Goal: Book appointment/travel/reservation

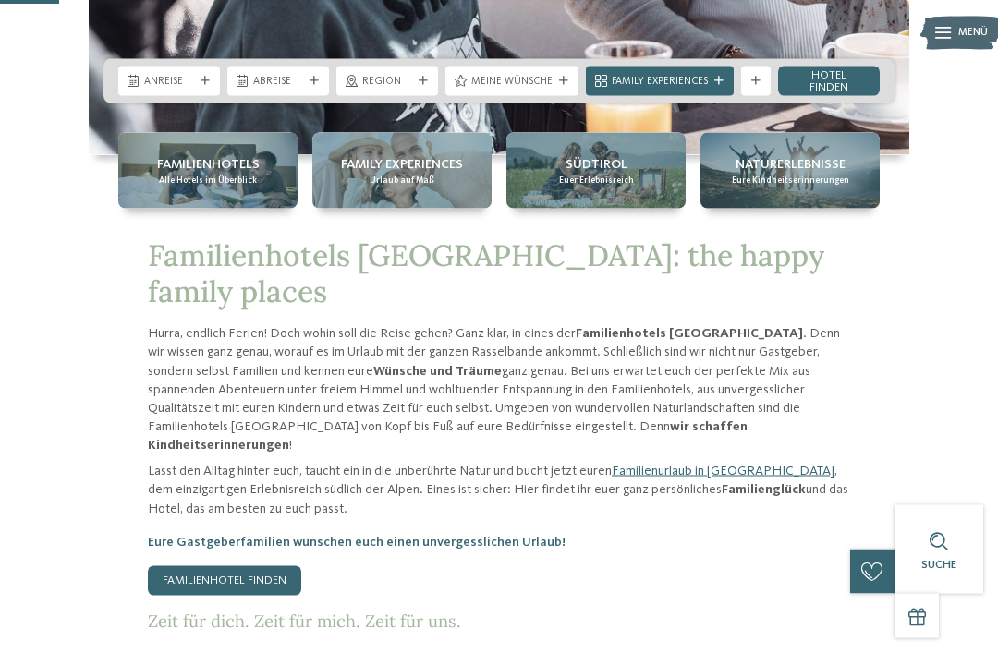
scroll to position [326, 0]
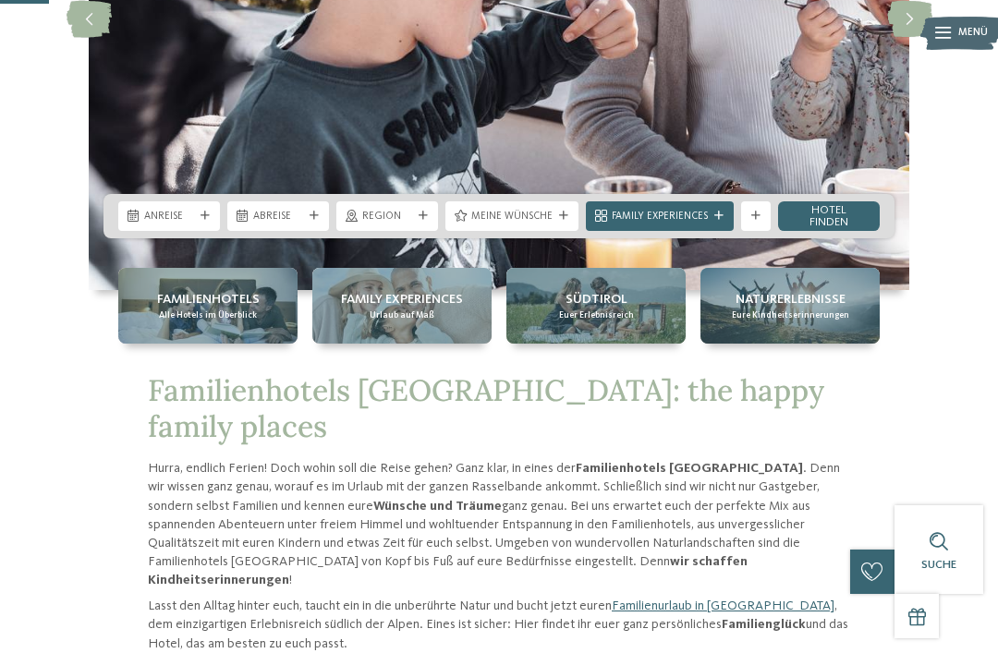
click at [204, 231] on div "Anreise" at bounding box center [169, 216] width 102 height 30
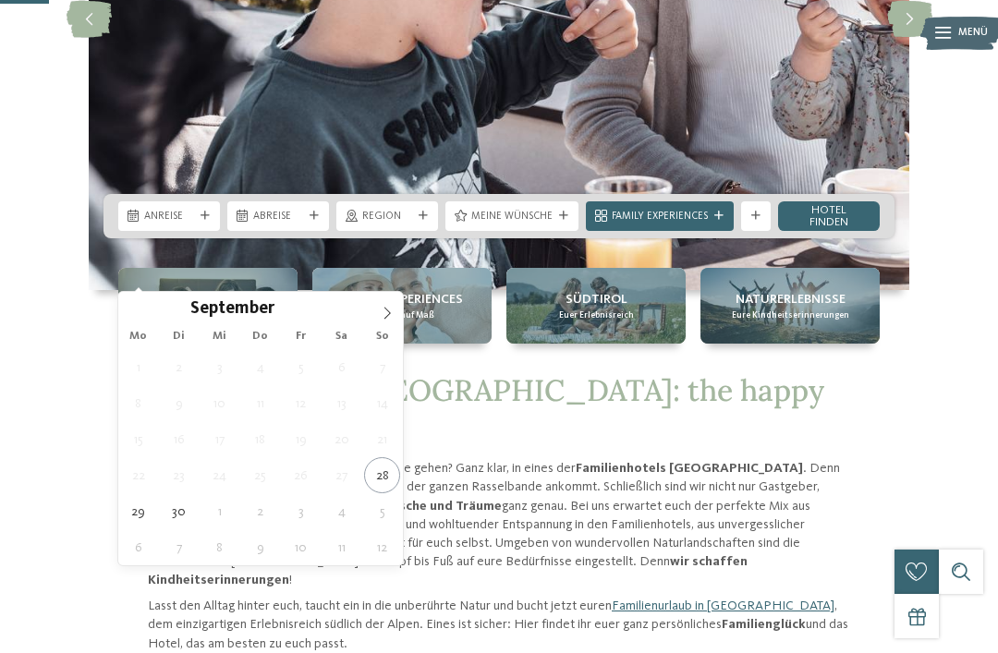
click at [391, 311] on icon at bounding box center [387, 313] width 13 height 13
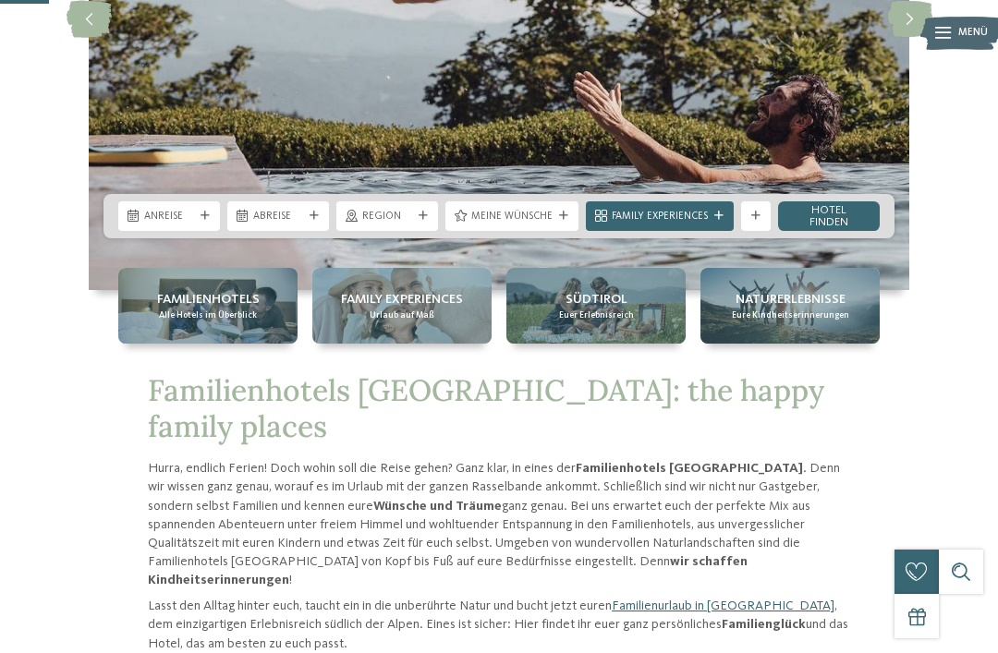
click at [201, 231] on div "Anreise" at bounding box center [169, 216] width 102 height 30
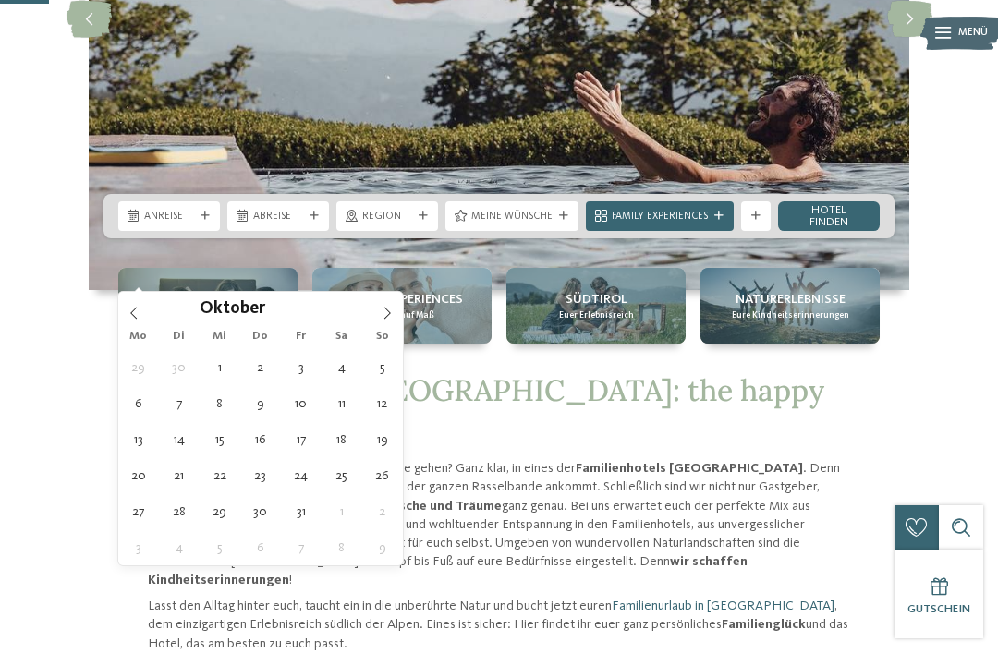
type div "11.10.2025"
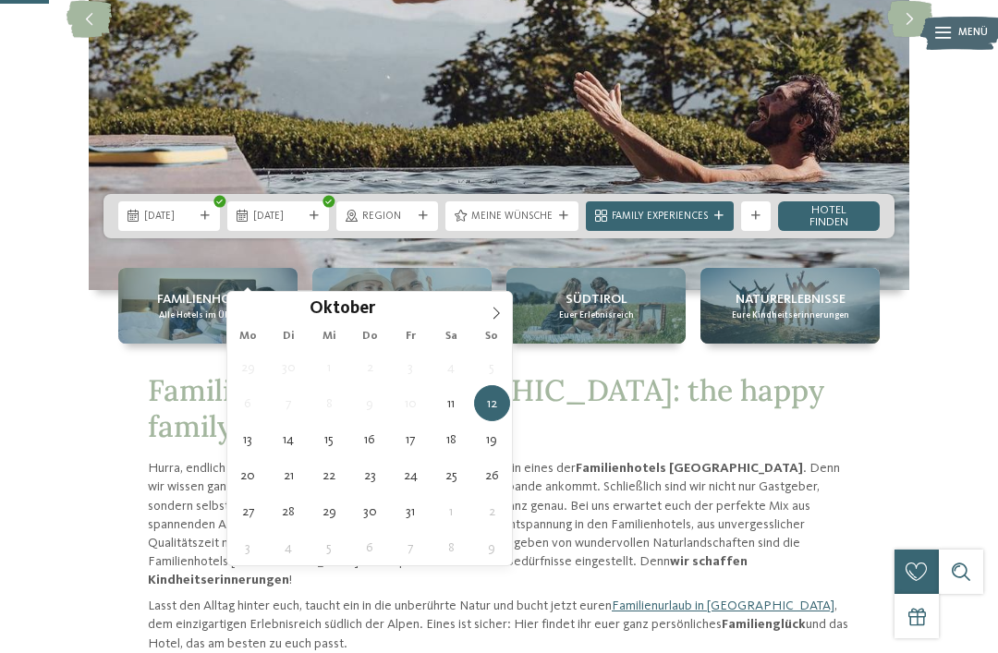
click at [303, 225] on span "12.10.2025" at bounding box center [278, 217] width 50 height 15
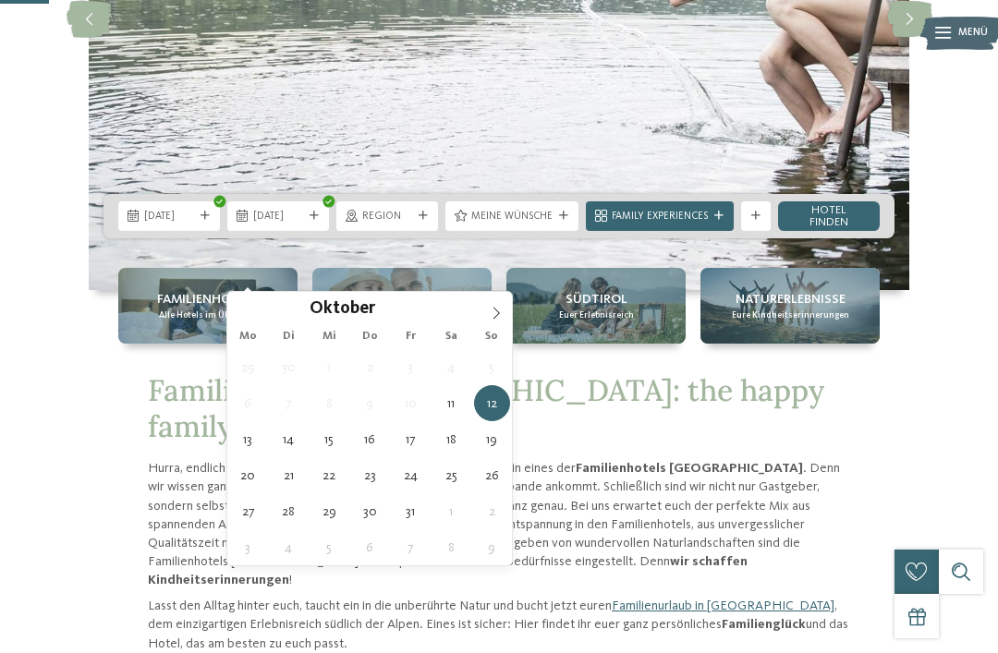
type div "18.10.2025"
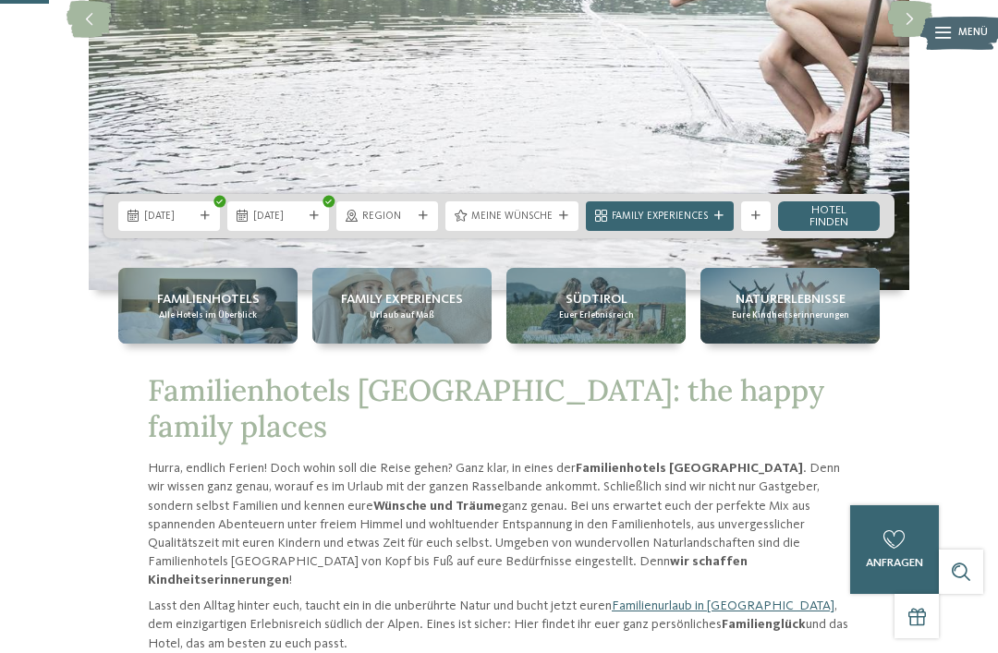
click at [556, 221] on div at bounding box center [563, 216] width 15 height 9
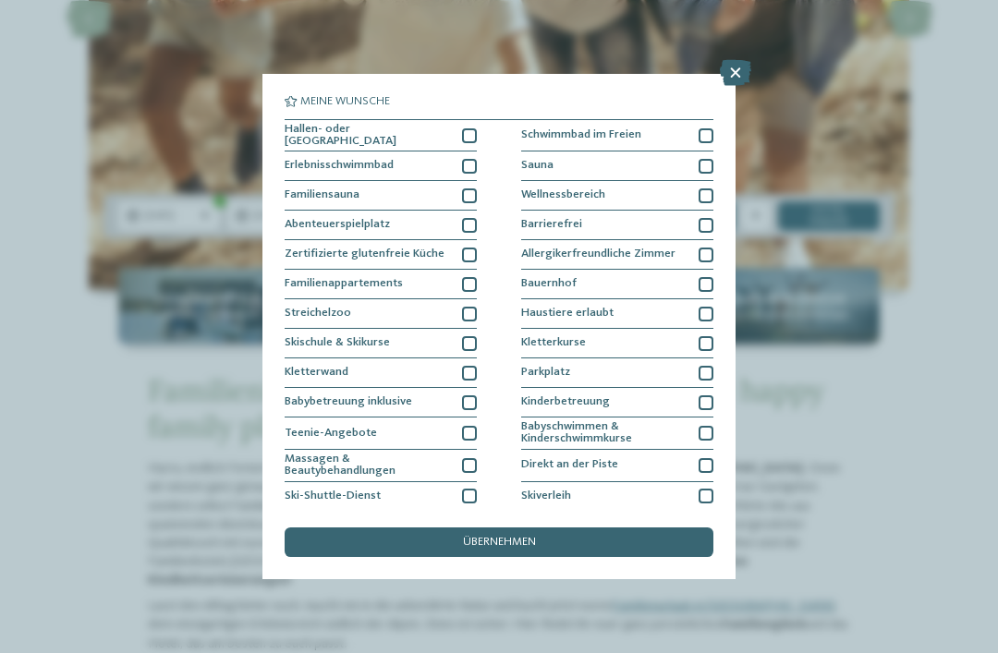
click at [469, 220] on div at bounding box center [469, 225] width 15 height 15
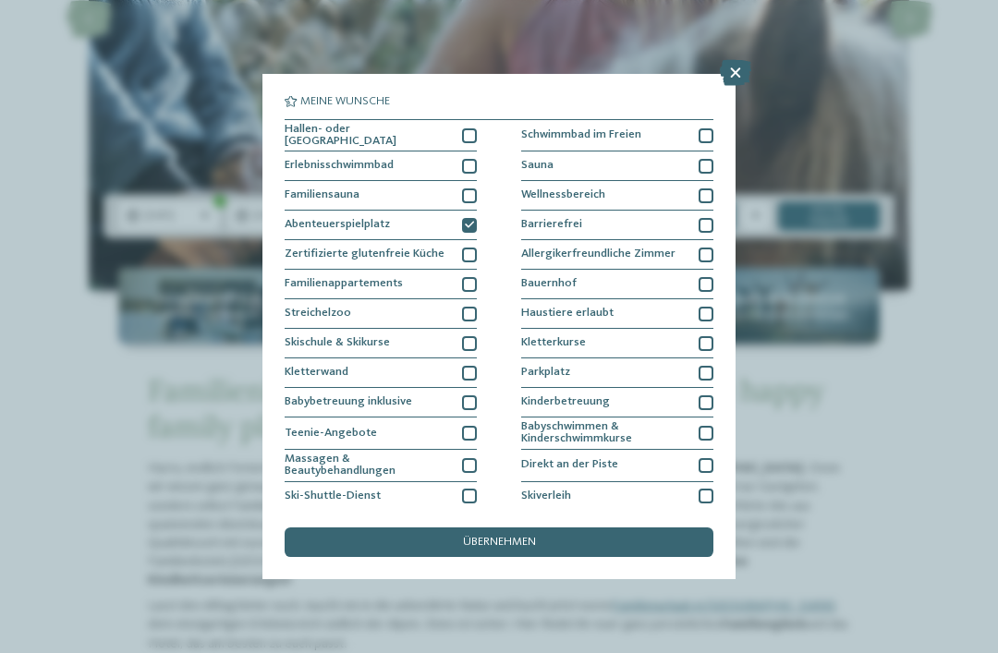
click at [630, 528] on div "übernehmen" at bounding box center [499, 543] width 429 height 30
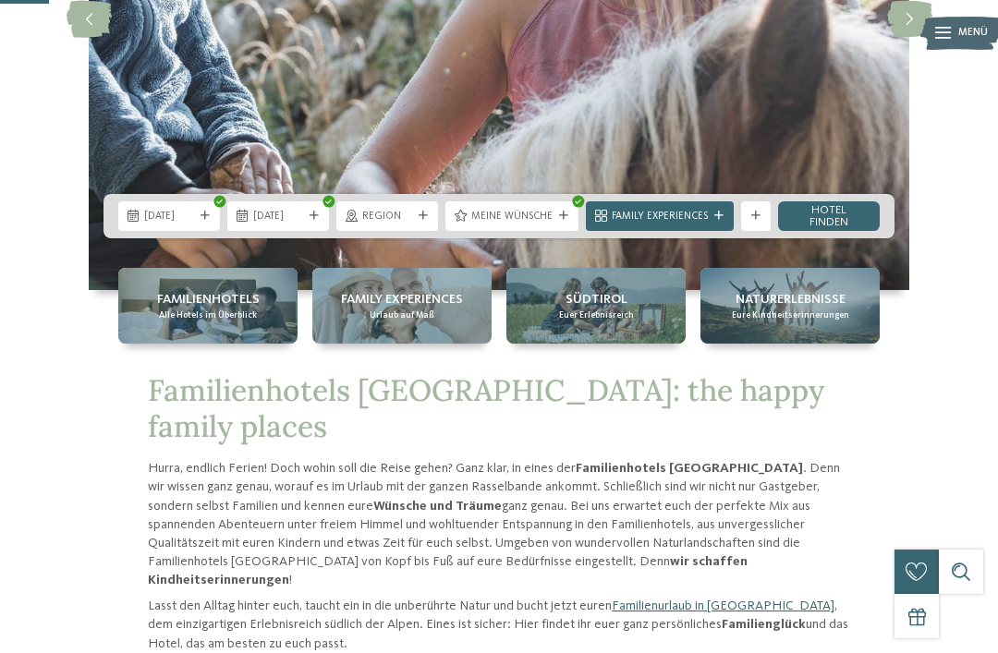
click at [848, 231] on link "Hotel finden" at bounding box center [829, 216] width 102 height 30
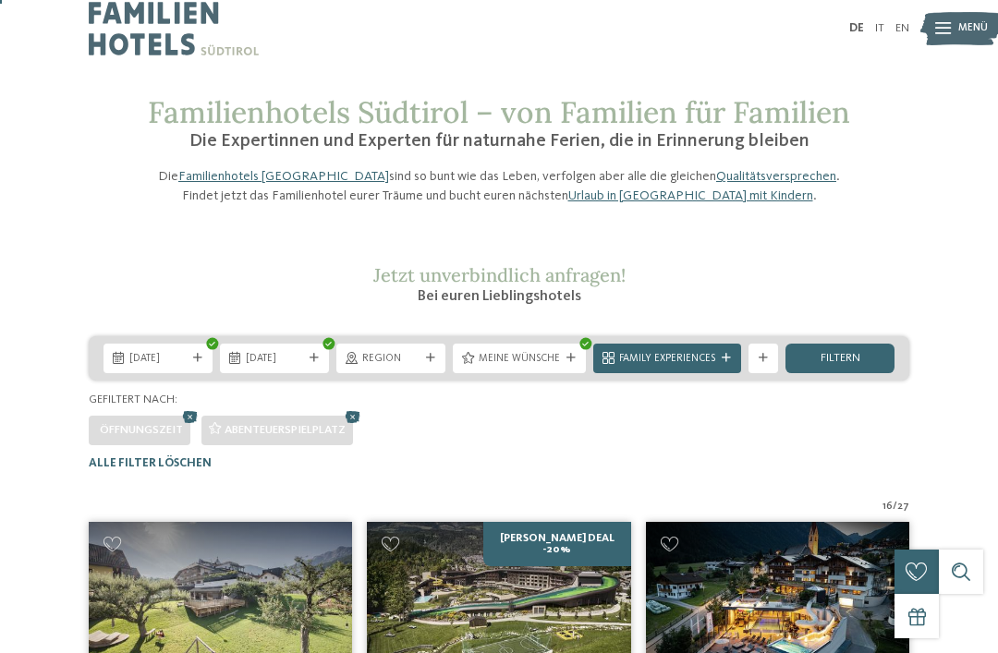
scroll to position [7, 0]
click at [855, 366] on span "filtern" at bounding box center [841, 360] width 40 height 12
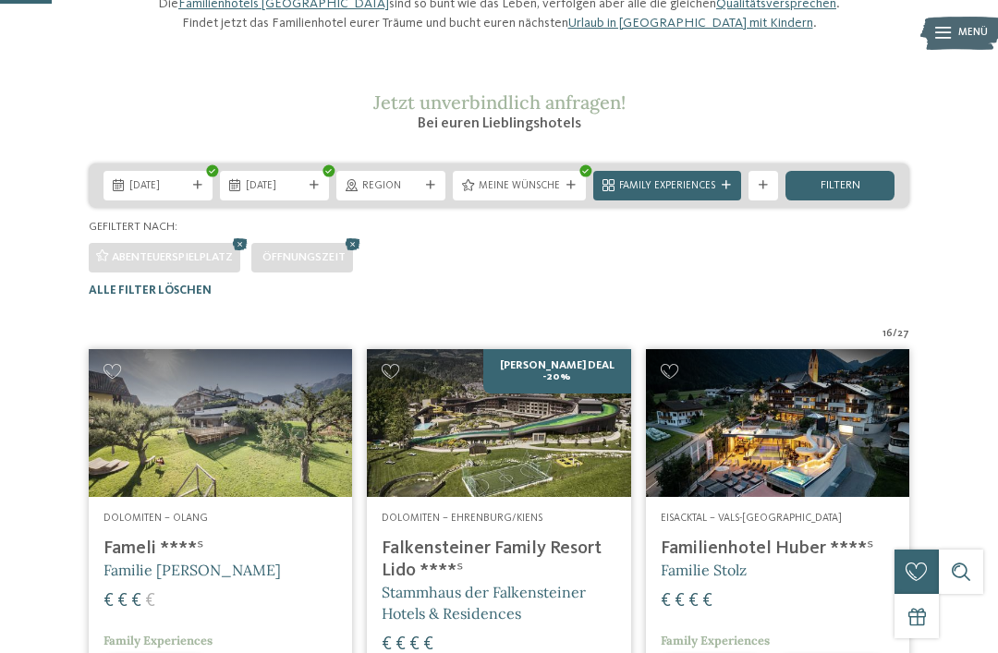
scroll to position [166, 0]
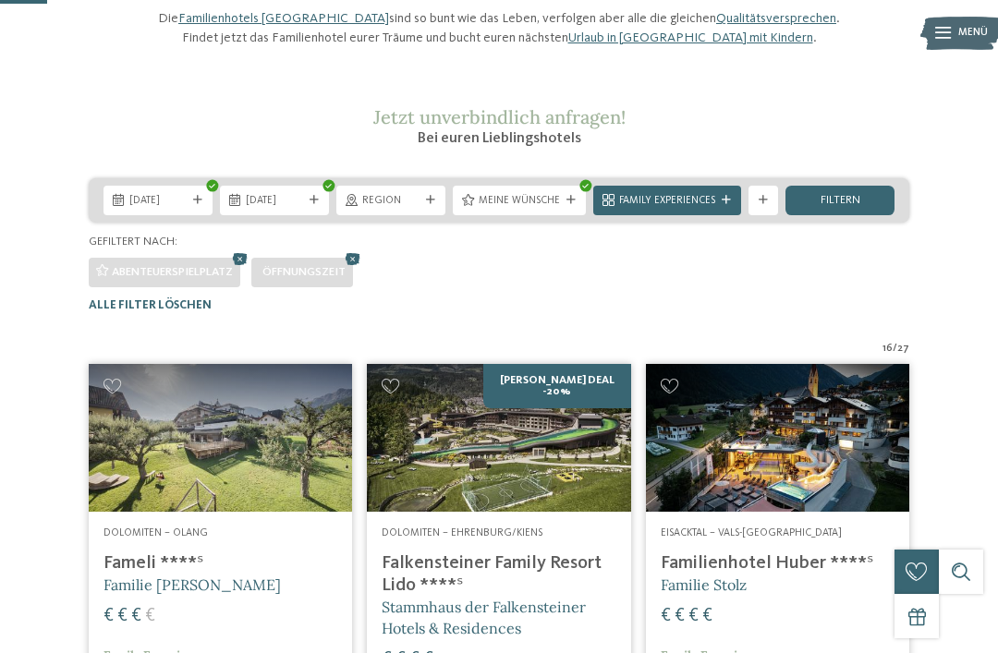
click at [844, 207] on span "filtern" at bounding box center [841, 201] width 40 height 12
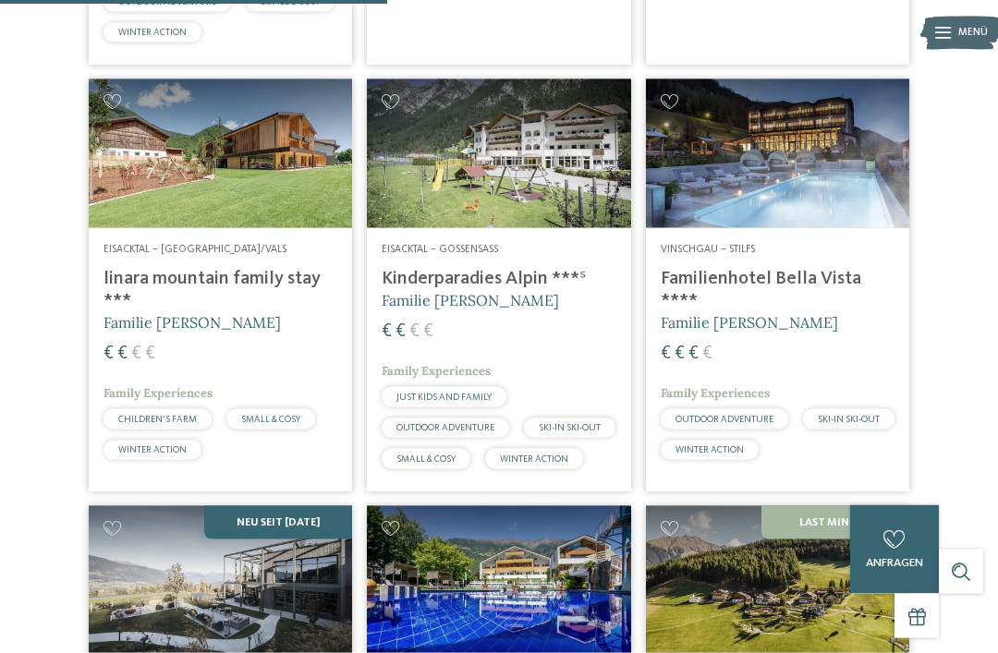
scroll to position [1406, 0]
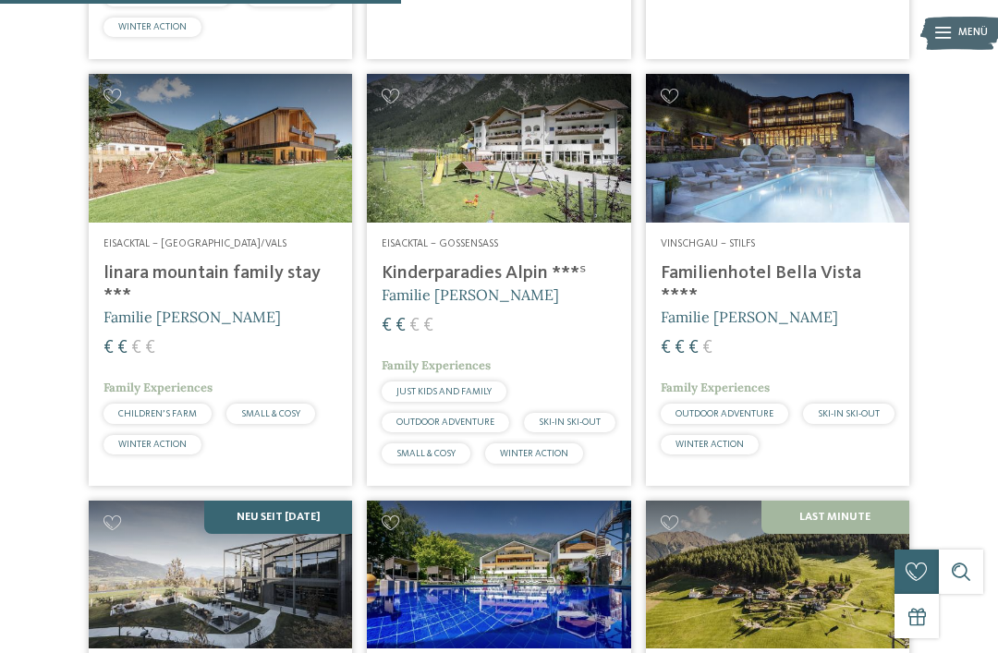
click at [258, 183] on img at bounding box center [220, 148] width 263 height 148
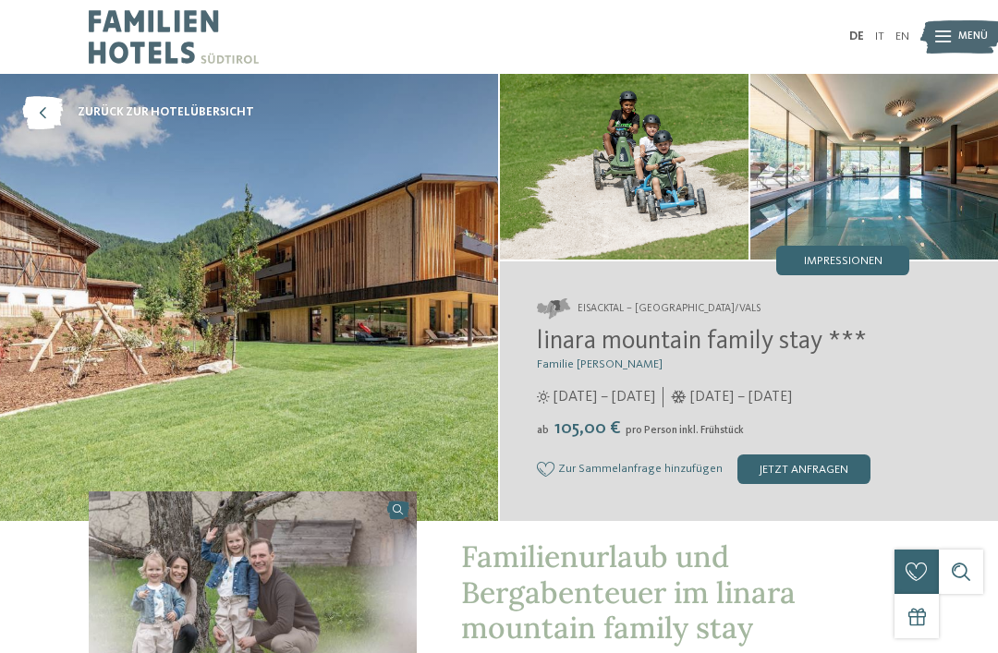
click at [655, 395] on span "12.07. – 09.11.2025" at bounding box center [605, 397] width 102 height 20
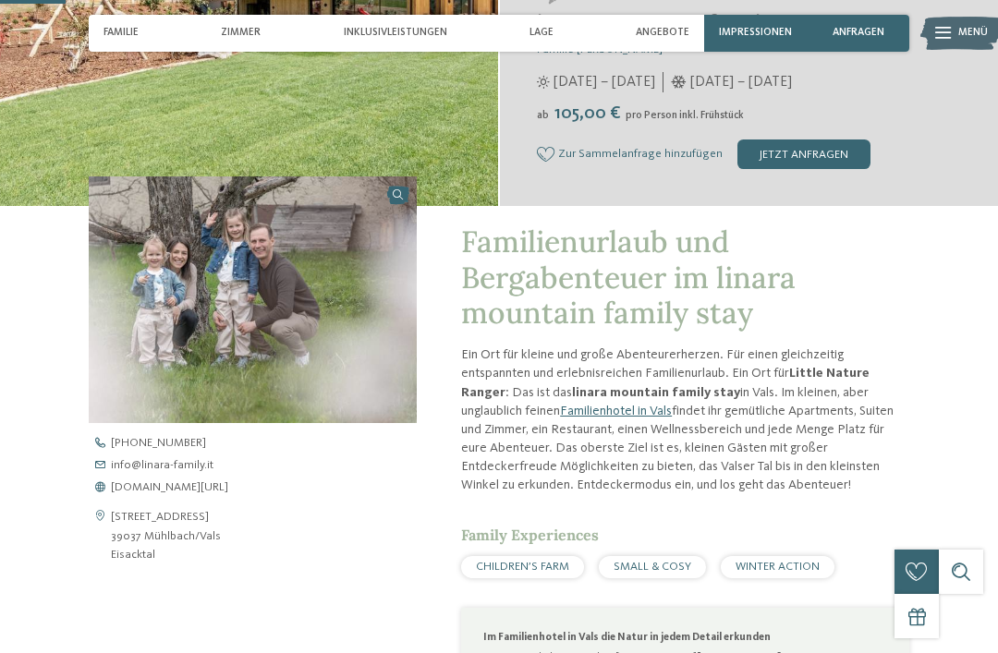
scroll to position [341, 0]
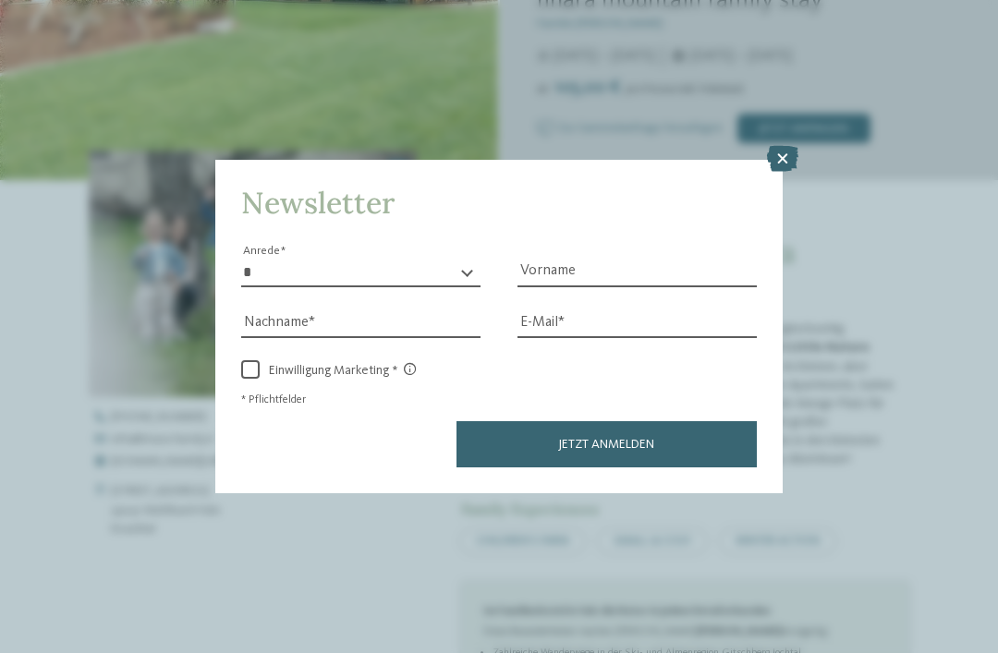
click at [789, 146] on icon at bounding box center [782, 159] width 31 height 26
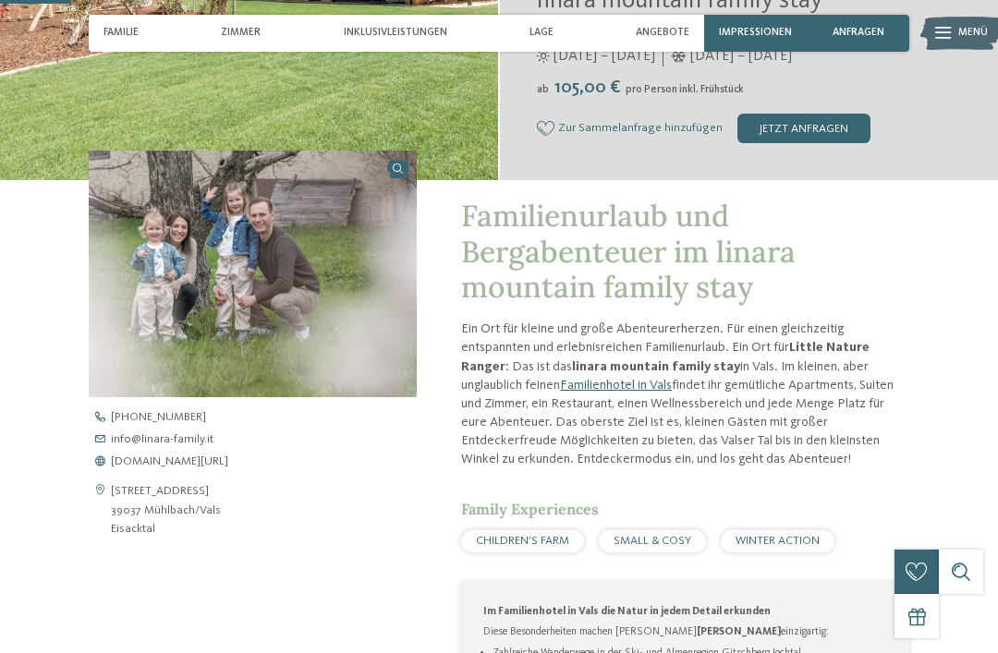
click at [217, 469] on span "www.linara-family.it/de" at bounding box center [169, 463] width 117 height 12
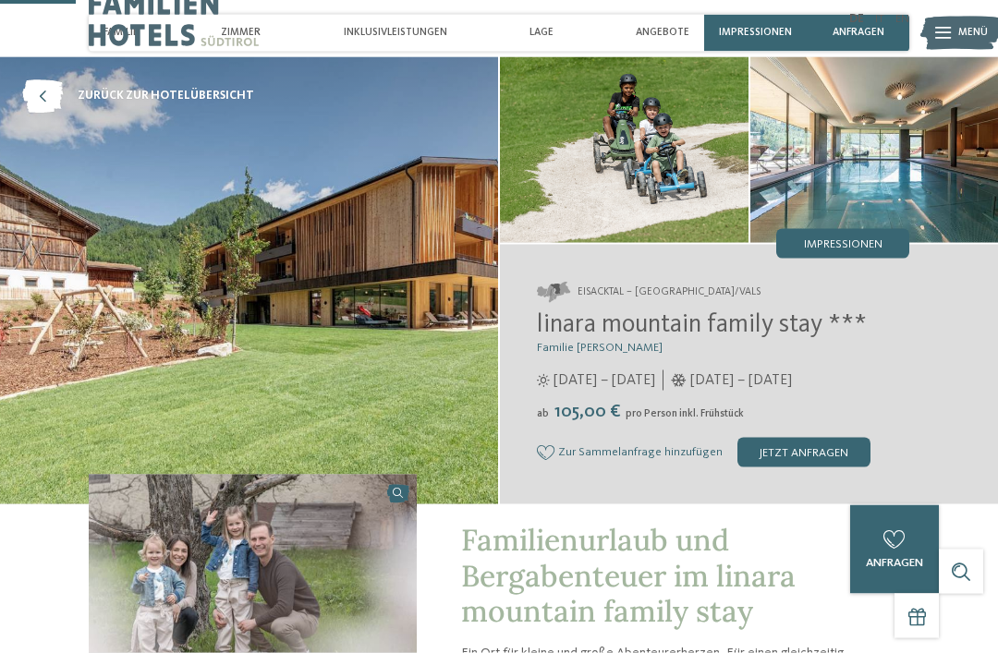
scroll to position [0, 0]
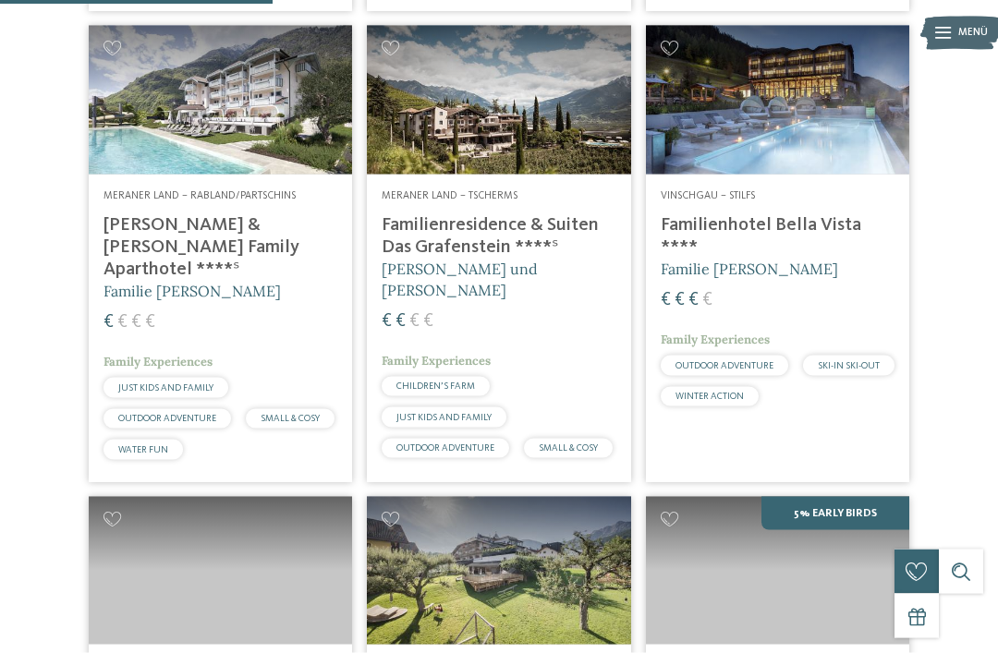
scroll to position [947, 0]
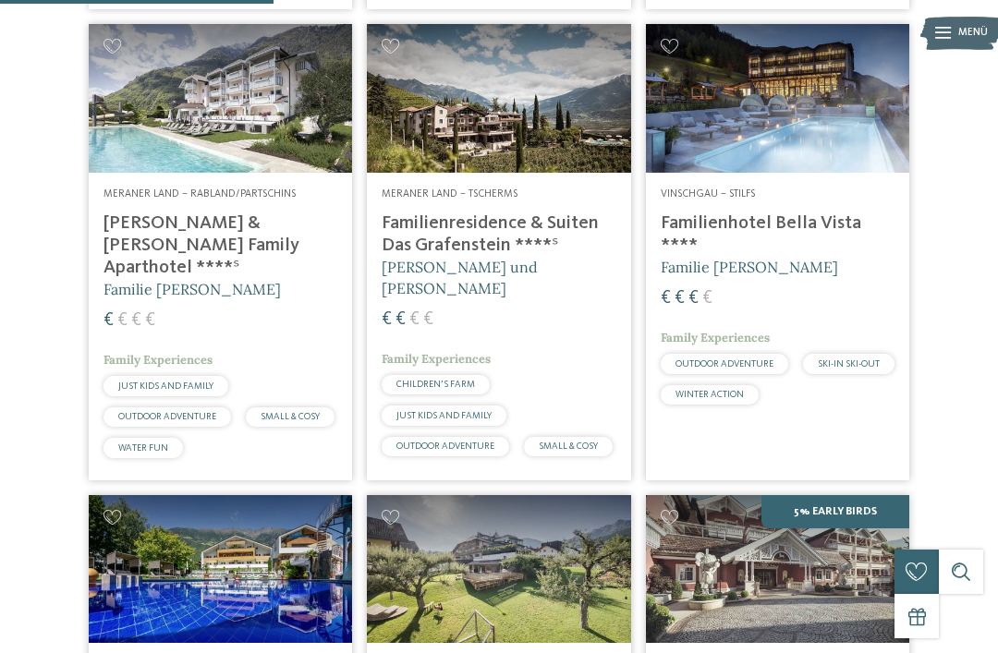
click at [250, 166] on img at bounding box center [220, 98] width 263 height 148
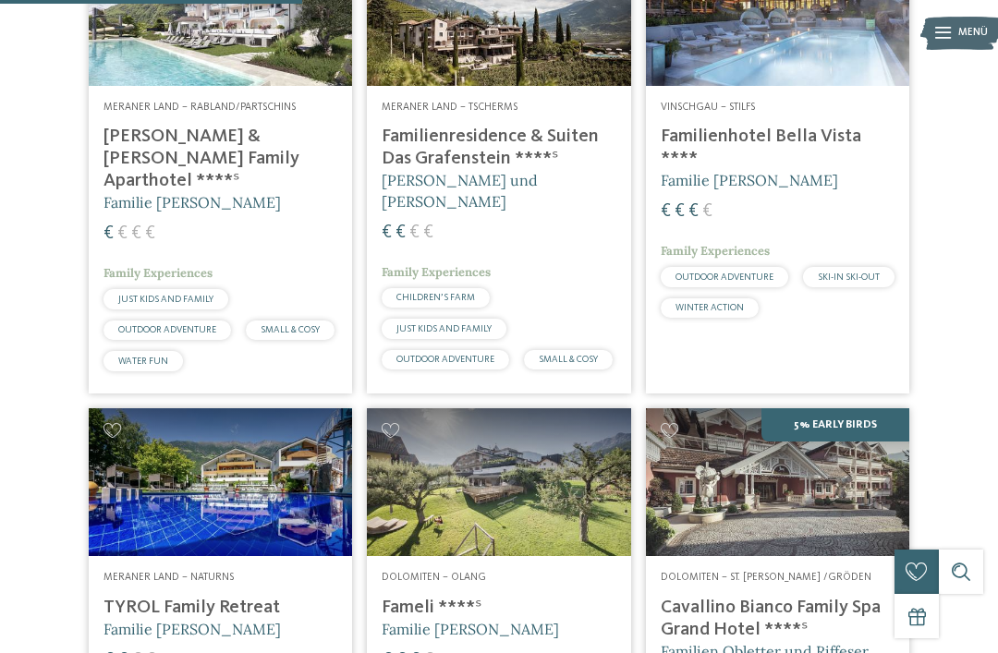
scroll to position [1033, 0]
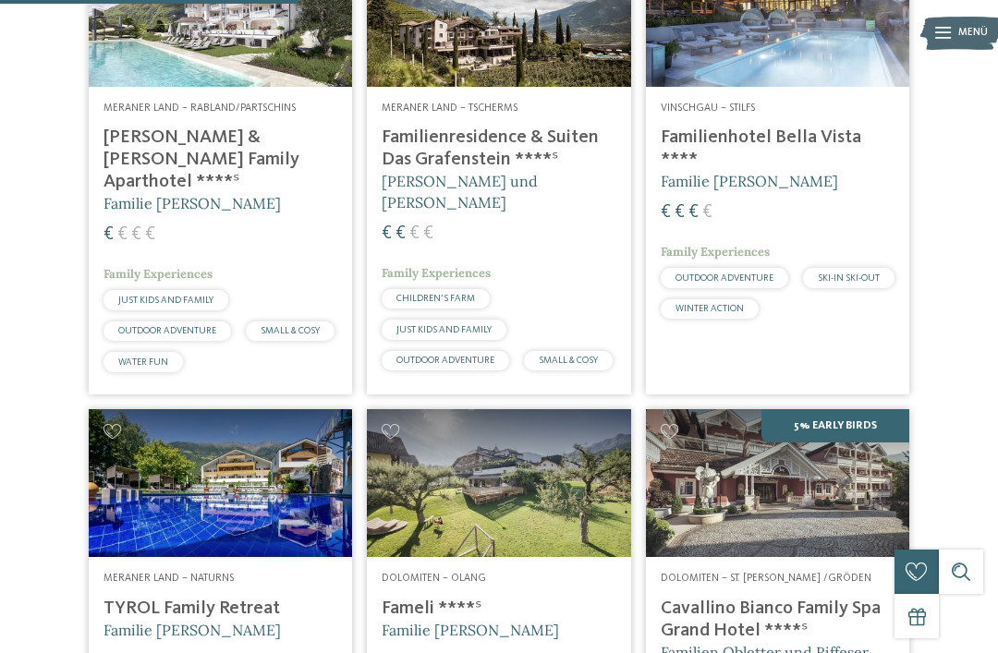
click at [560, 86] on img at bounding box center [498, 12] width 263 height 148
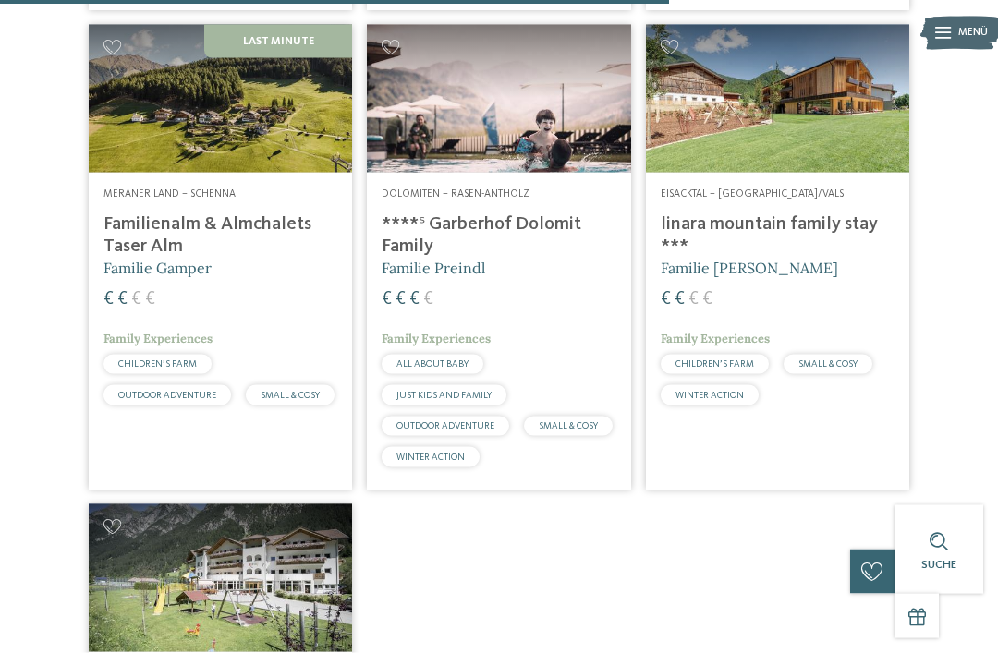
scroll to position [2296, 0]
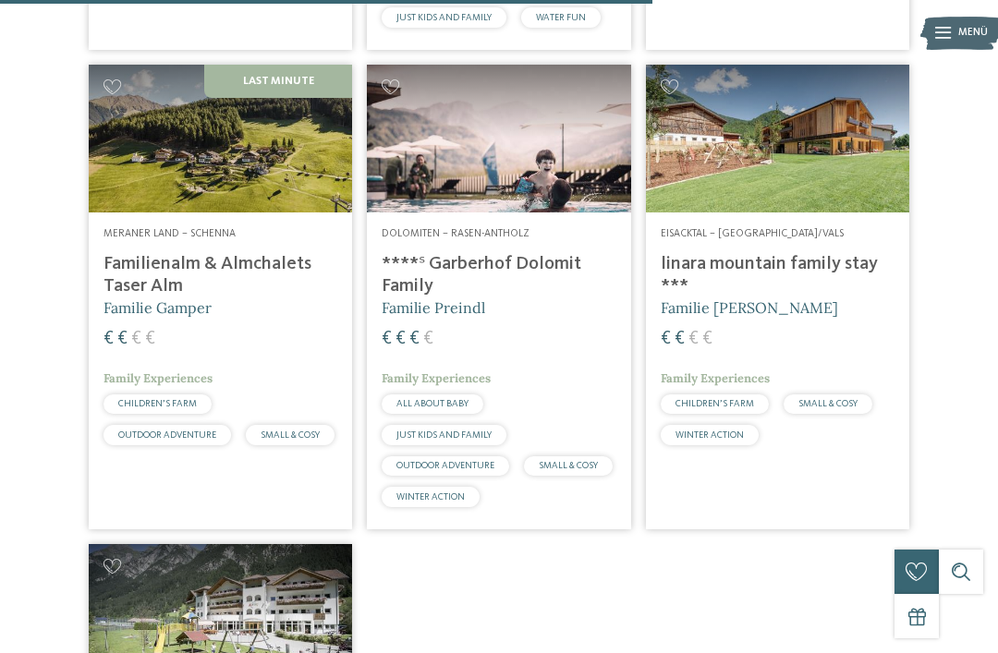
click at [278, 298] on h4 "Familienalm & Almchalets Taser Alm" at bounding box center [220, 275] width 234 height 44
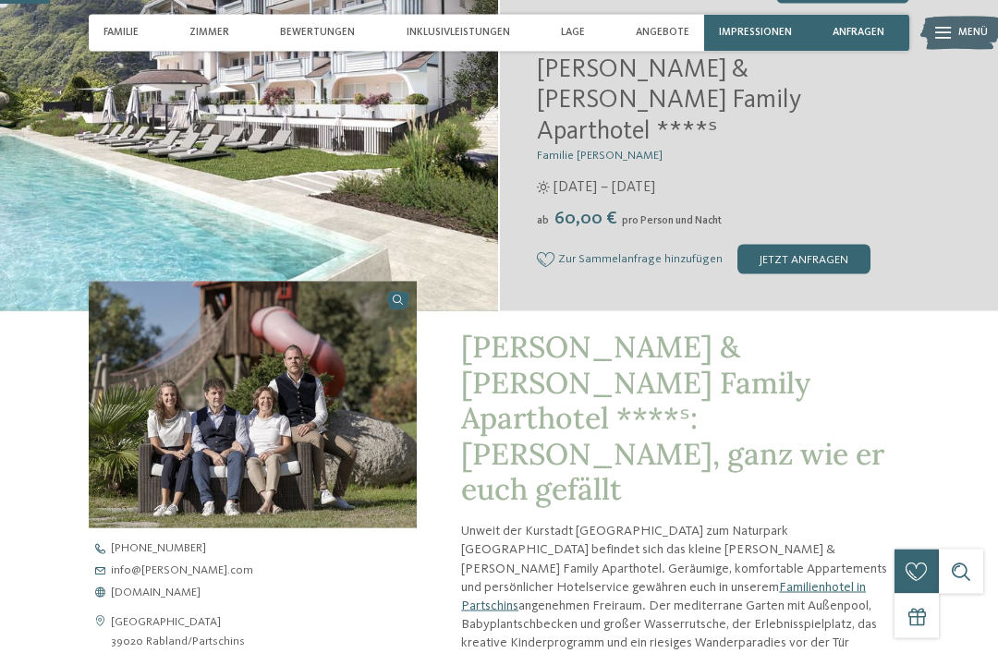
scroll to position [362, 0]
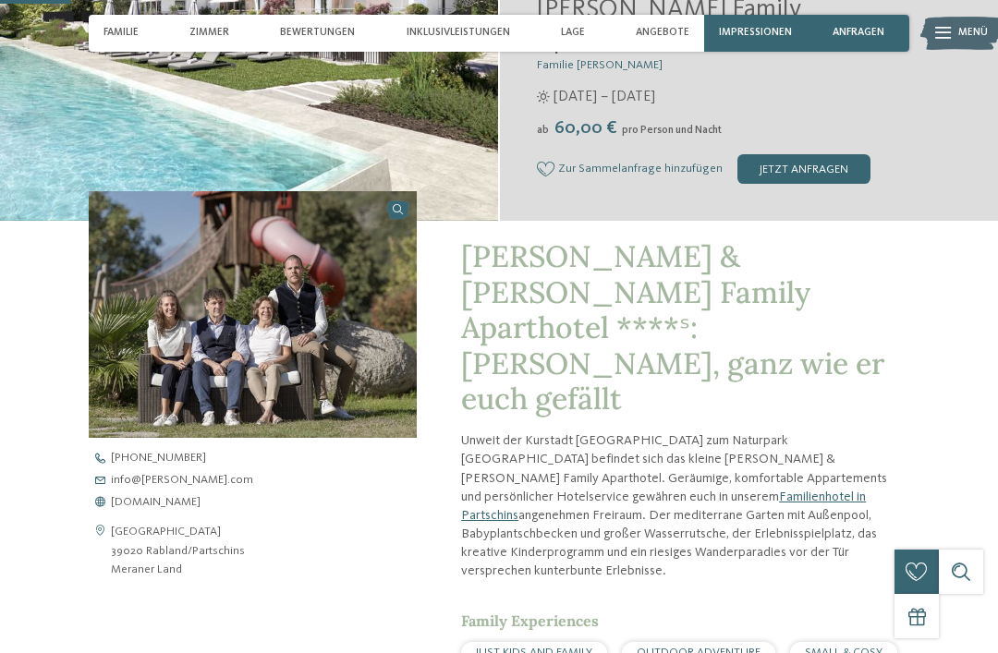
click at [200, 497] on span "www.heidi-edith.com" at bounding box center [156, 503] width 90 height 12
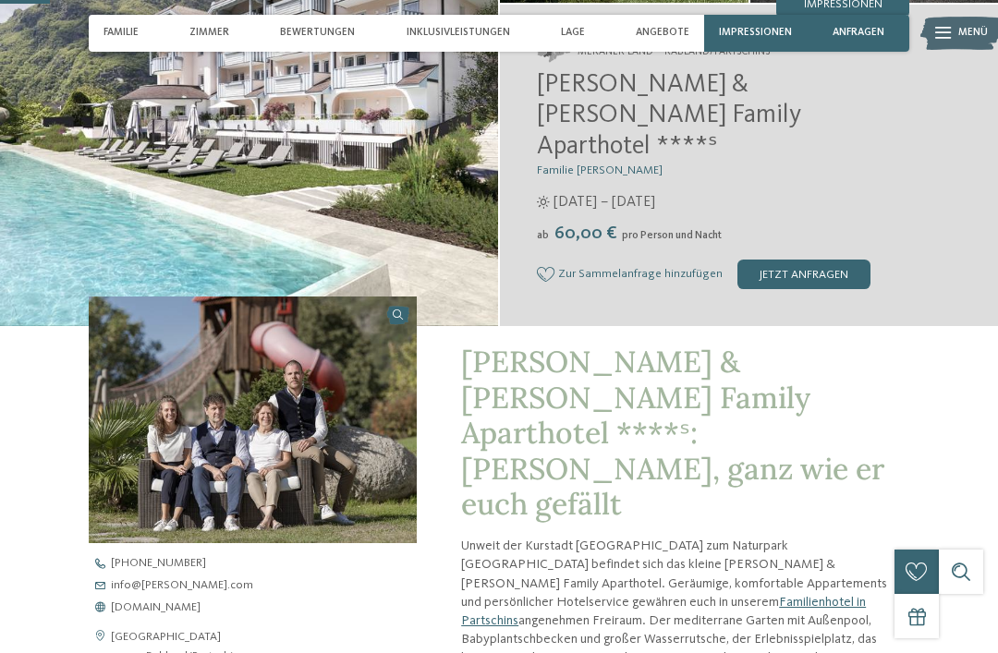
scroll to position [0, 0]
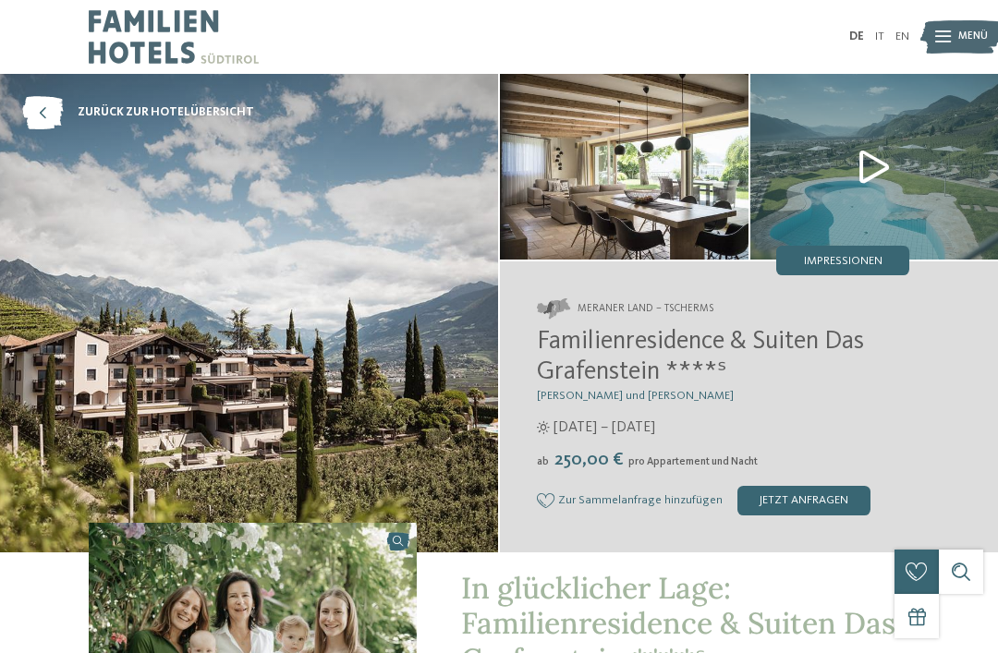
click at [849, 268] on span "Impressionen" at bounding box center [843, 262] width 79 height 12
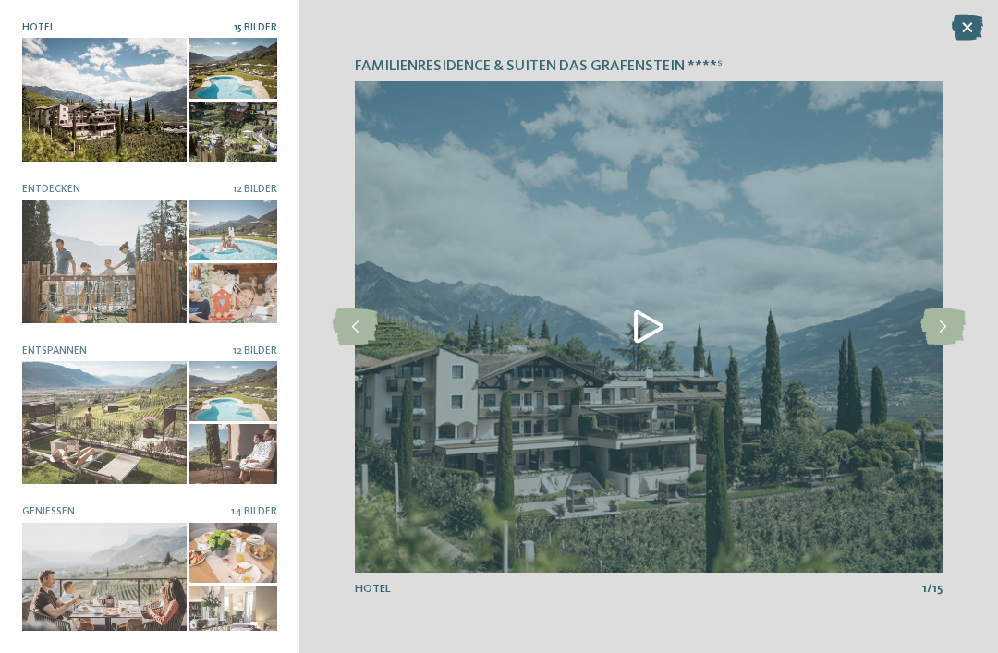
click at [179, 274] on div at bounding box center [104, 261] width 164 height 123
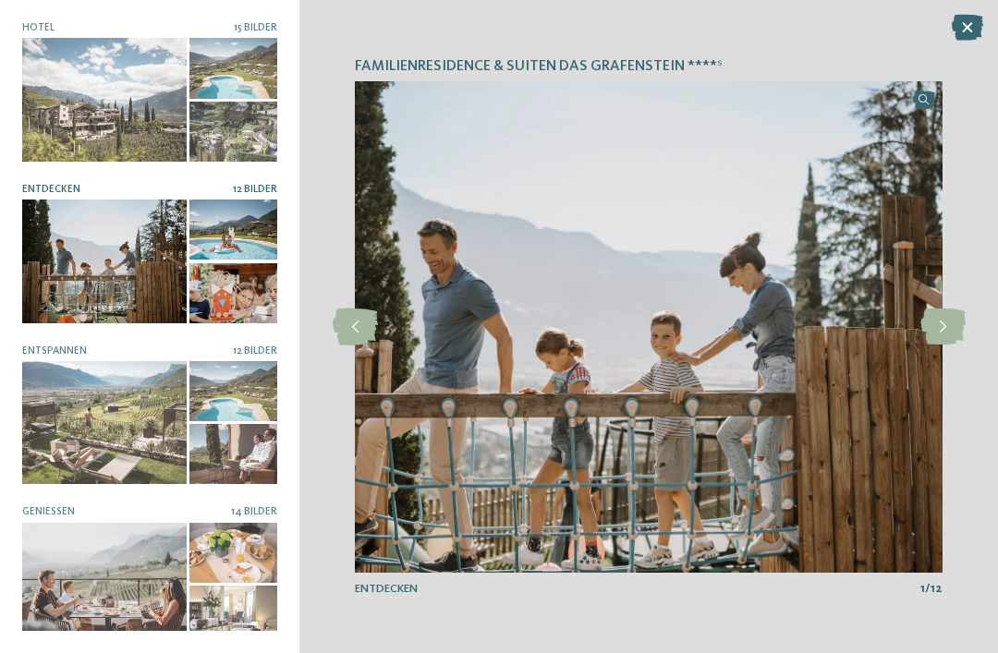
click at [942, 337] on icon at bounding box center [942, 327] width 45 height 37
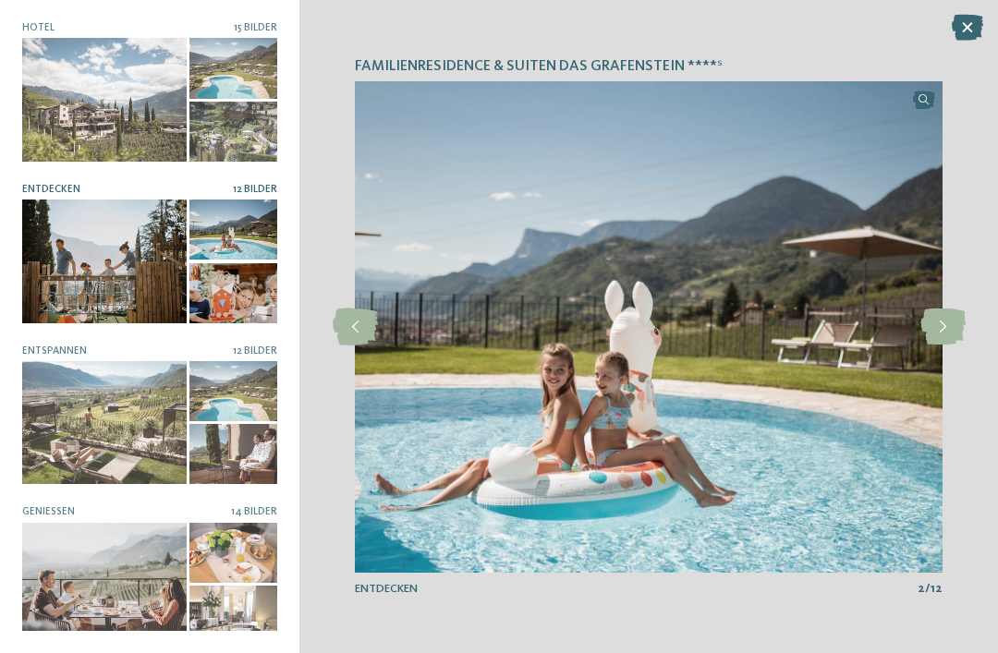
click at [945, 328] on icon at bounding box center [942, 327] width 45 height 37
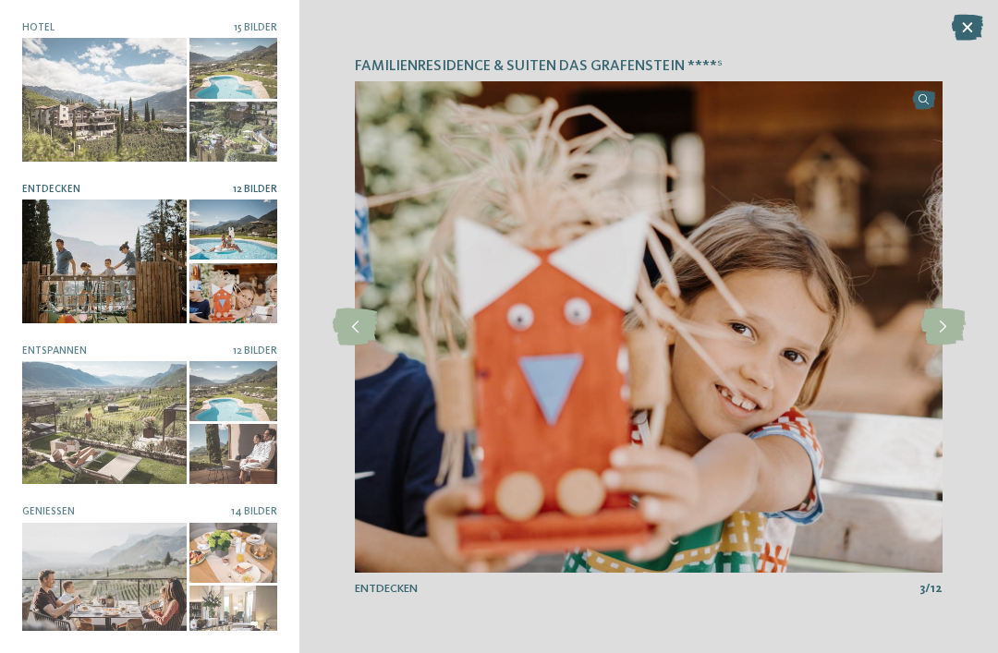
click at [944, 333] on icon at bounding box center [942, 327] width 45 height 37
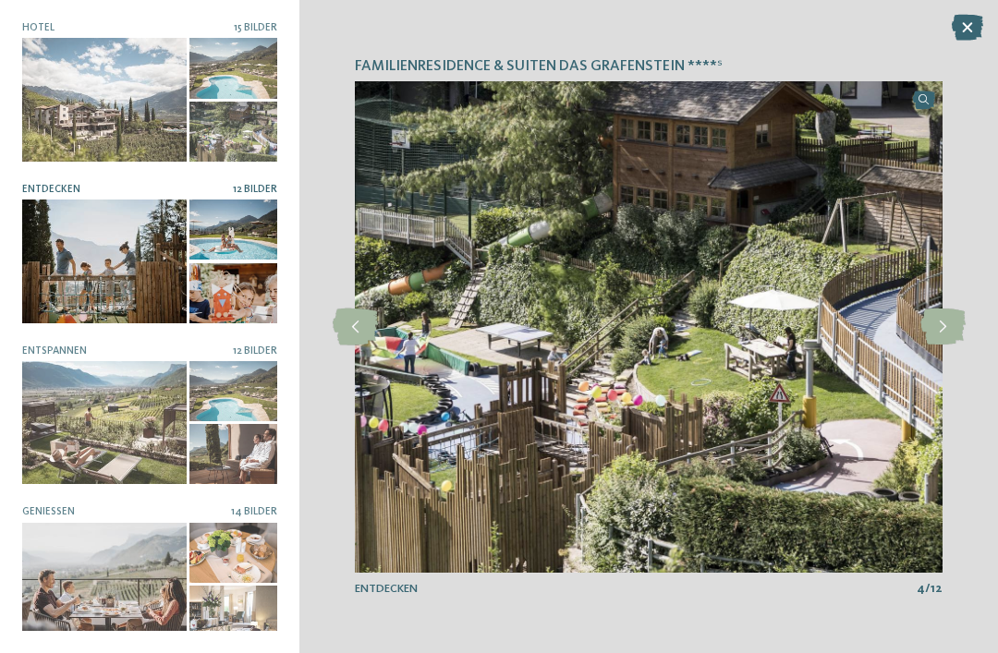
click at [971, 28] on icon at bounding box center [967, 28] width 31 height 26
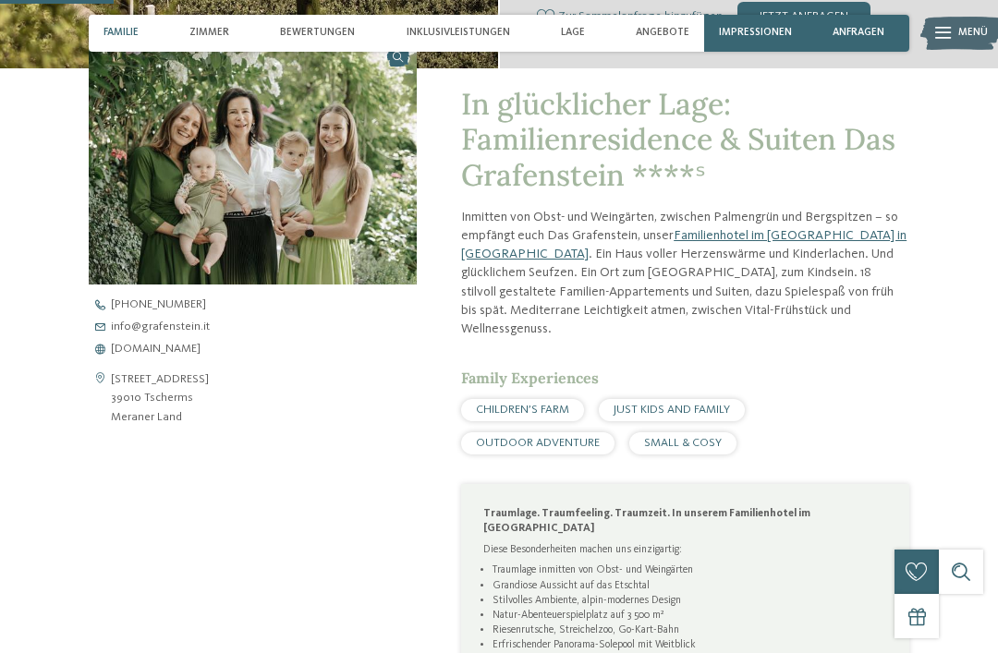
scroll to position [547, 0]
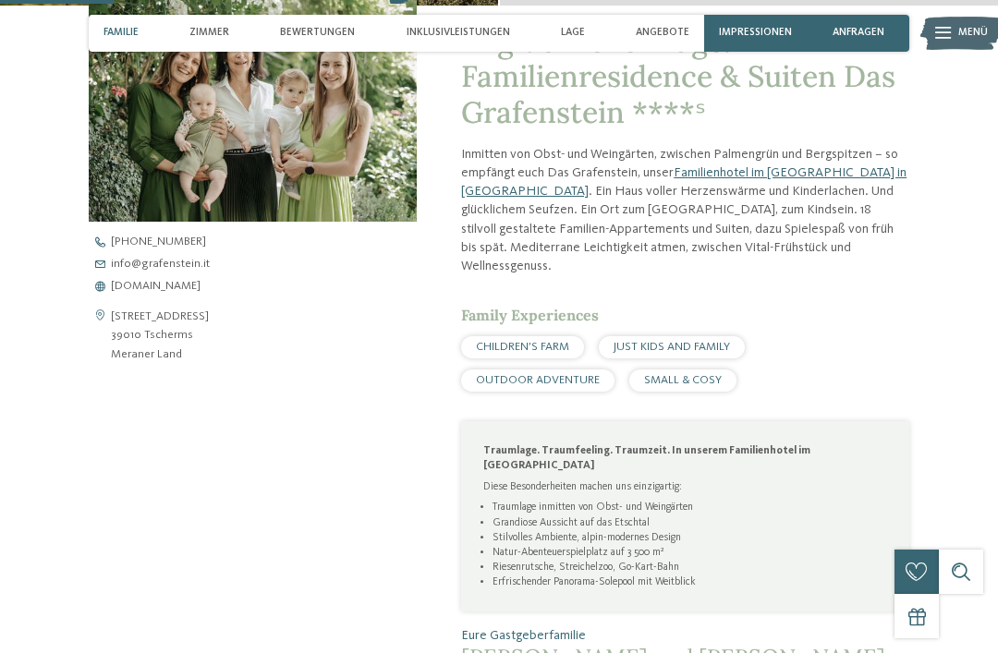
click at [196, 282] on span "www.grafenstein.it" at bounding box center [156, 287] width 90 height 12
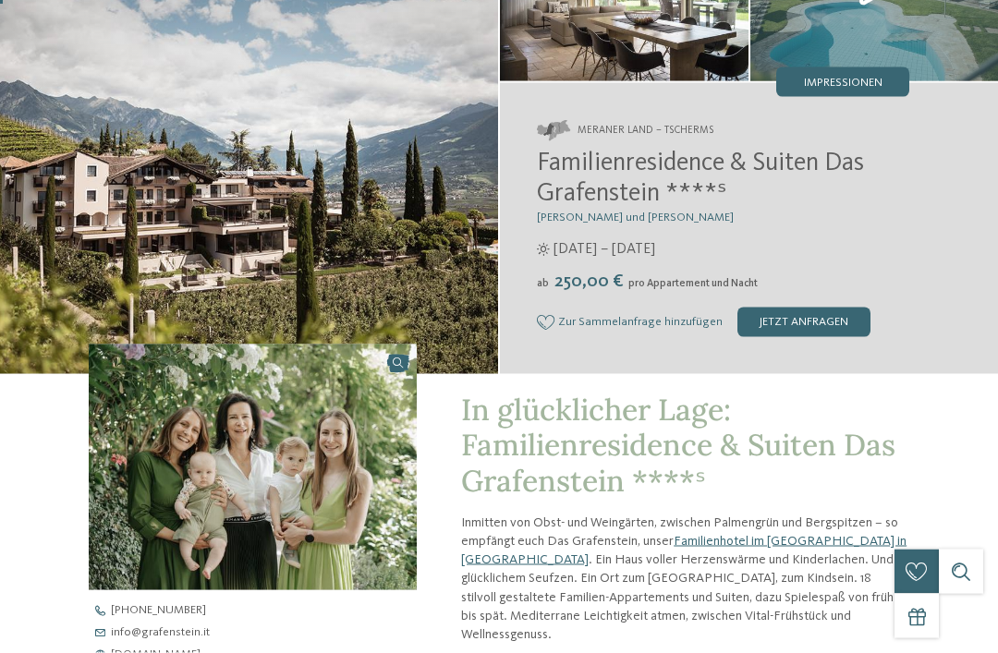
scroll to position [0, 0]
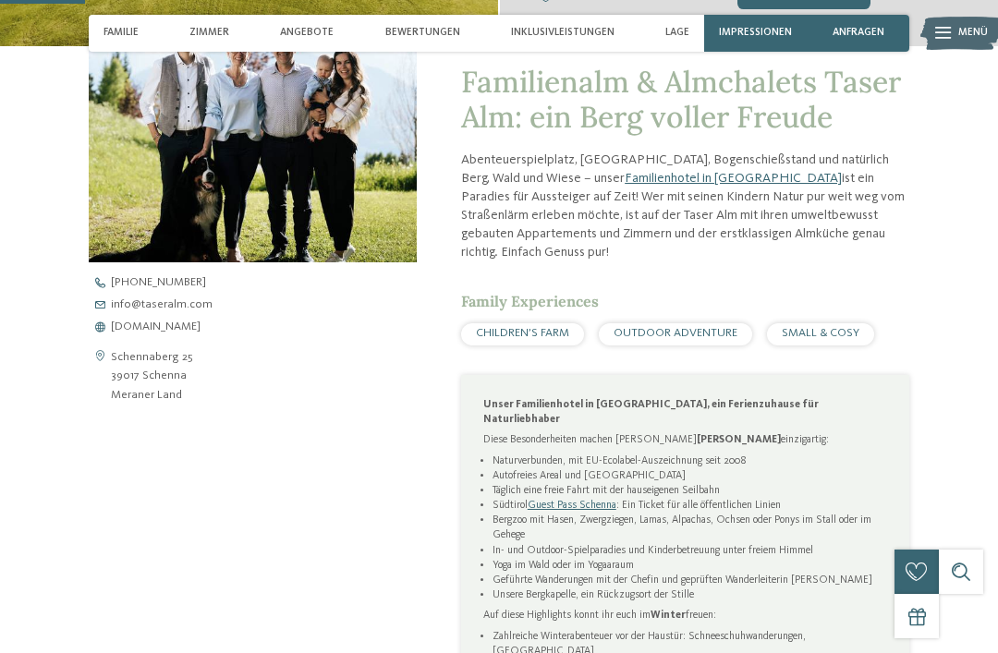
scroll to position [510, 0]
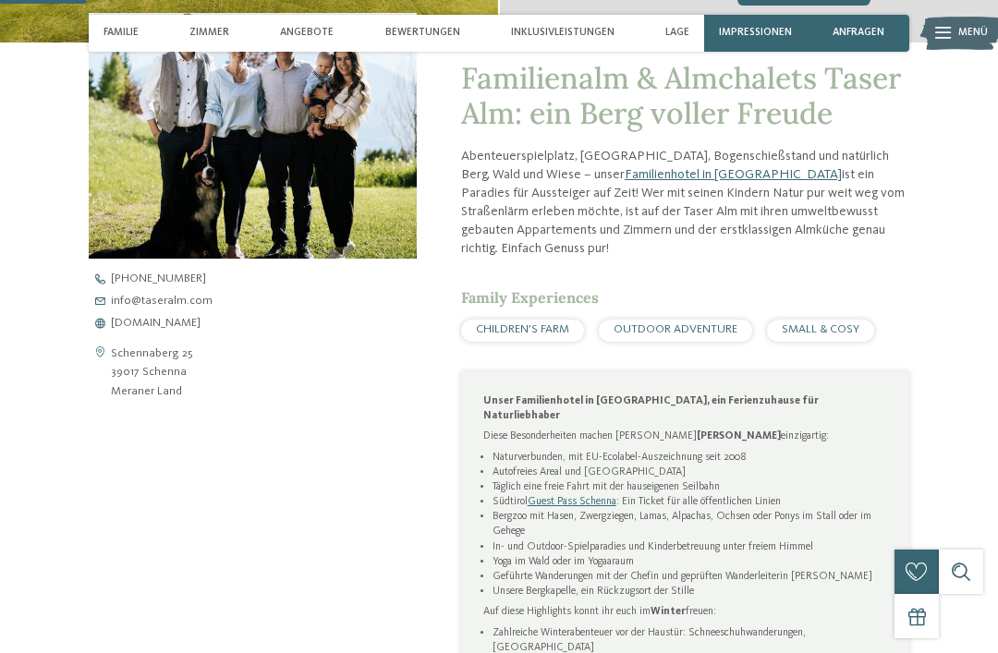
click at [197, 320] on span "[DOMAIN_NAME]" at bounding box center [156, 324] width 90 height 12
